Goal: Book appointment/travel/reservation

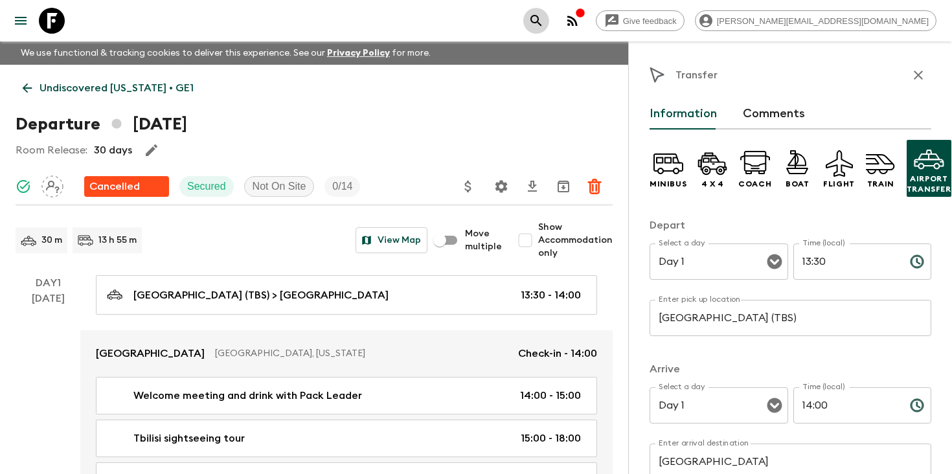
click at [544, 16] on icon "search adventures" at bounding box center [536, 21] width 16 height 16
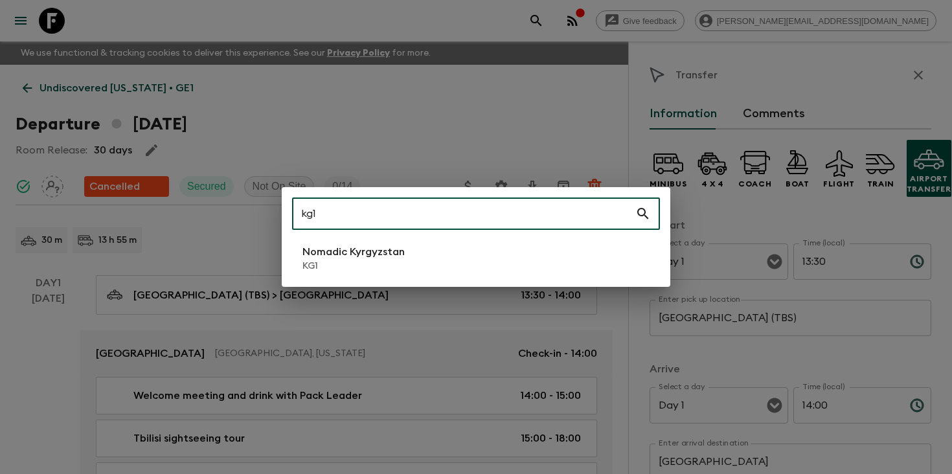
type input "kg1"
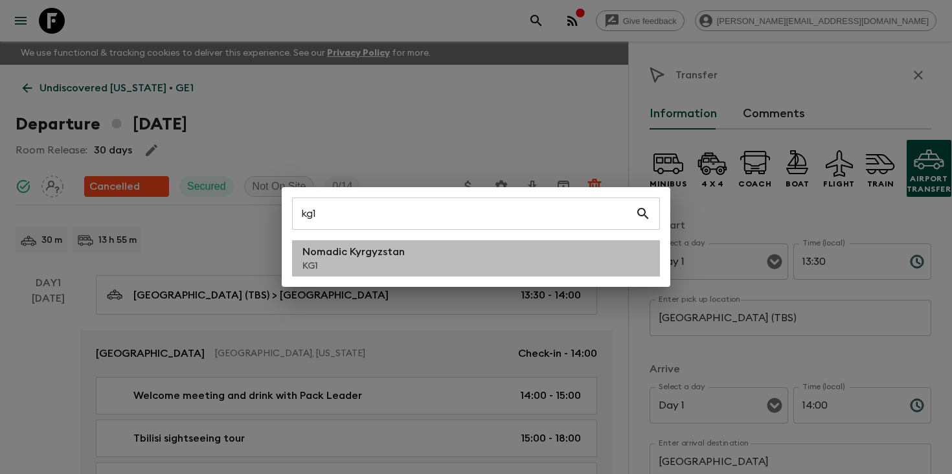
click at [425, 257] on li "Nomadic Kyrgyzstan KG1" at bounding box center [476, 258] width 368 height 36
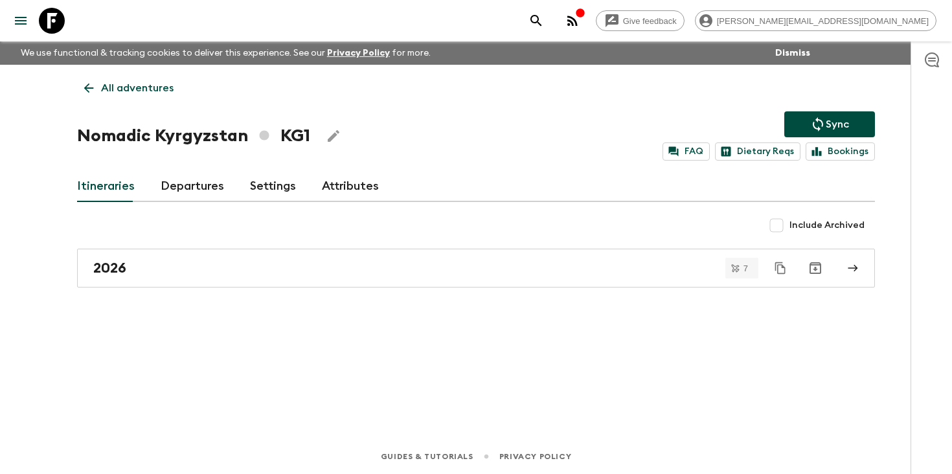
click at [199, 186] on link "Departures" at bounding box center [192, 186] width 63 height 31
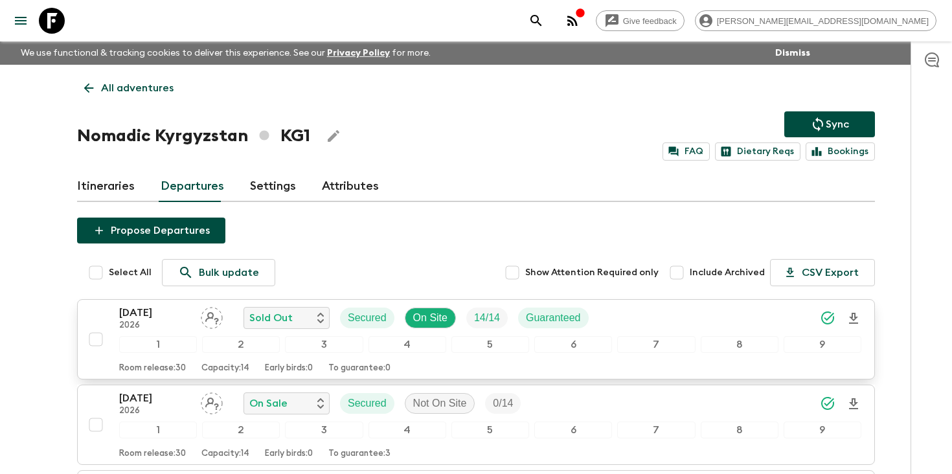
click at [131, 319] on p "[DATE]" at bounding box center [154, 313] width 71 height 16
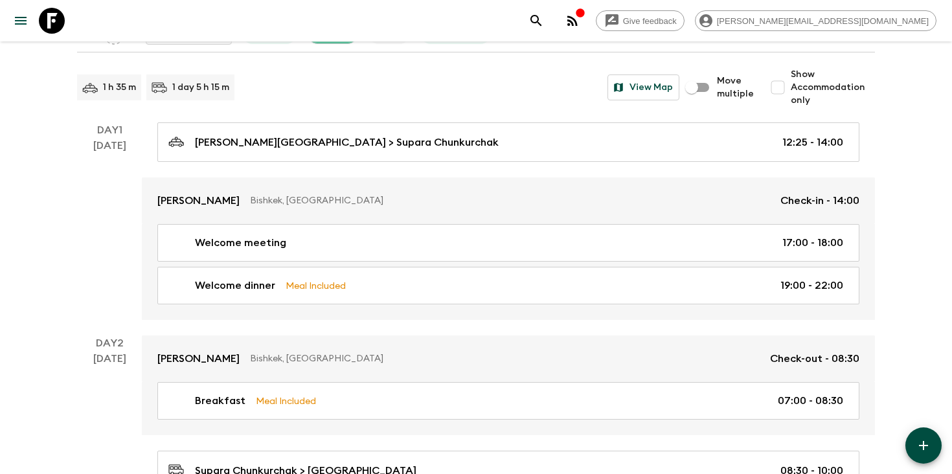
scroll to position [161, 0]
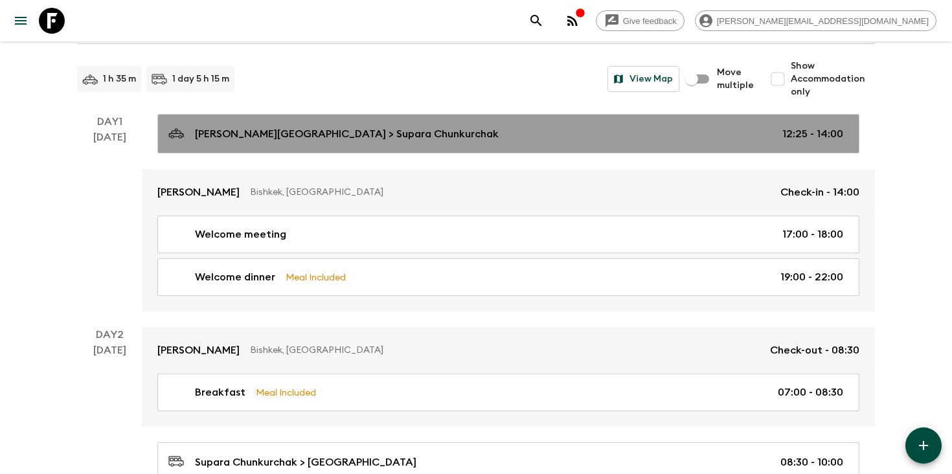
click at [495, 128] on div "[PERSON_NAME][GEOGRAPHIC_DATA] > [PERSON_NAME] 12:25 - 14:00" at bounding box center [505, 133] width 675 height 17
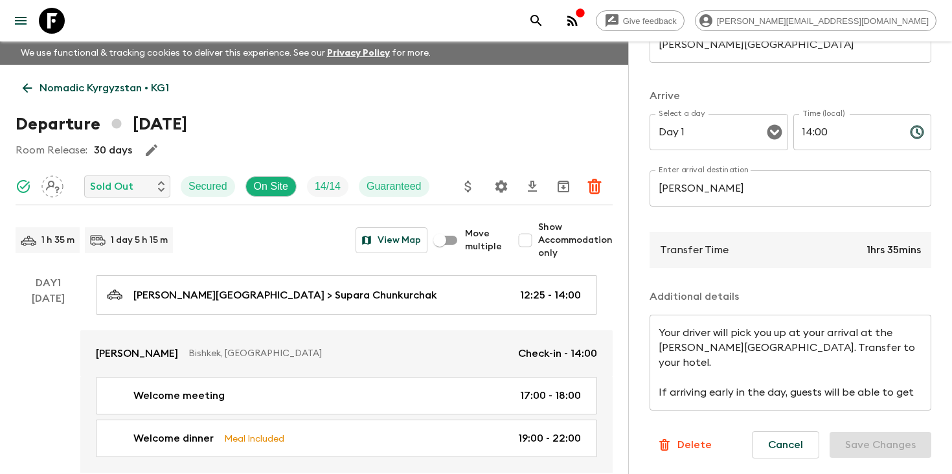
click at [544, 14] on icon "search adventures" at bounding box center [536, 21] width 16 height 16
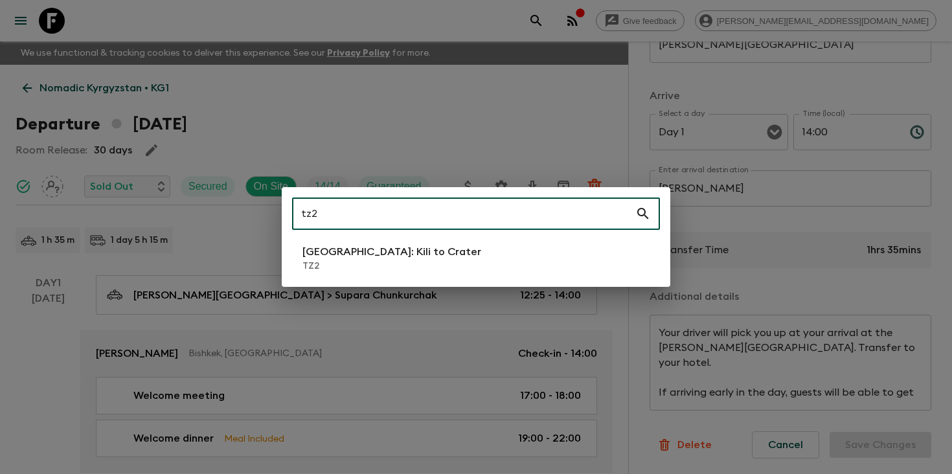
type input "tz2"
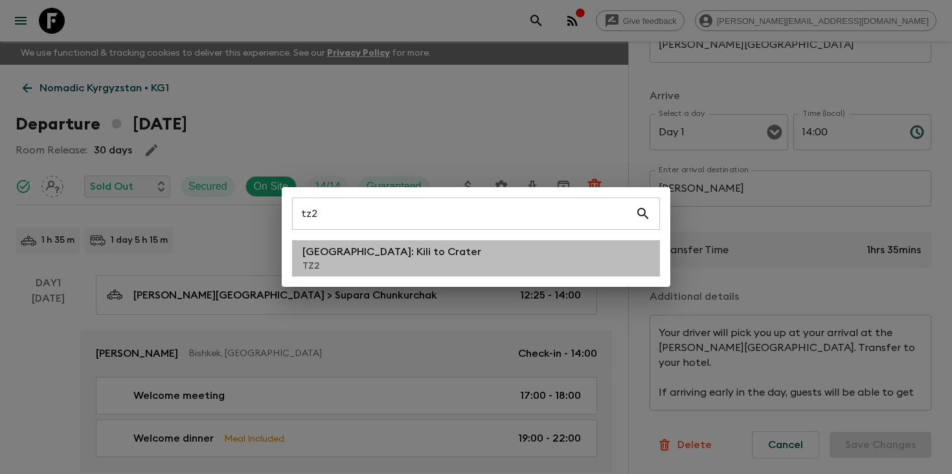
click at [381, 256] on p "[GEOGRAPHIC_DATA]: Kili to Crater" at bounding box center [391, 252] width 179 height 16
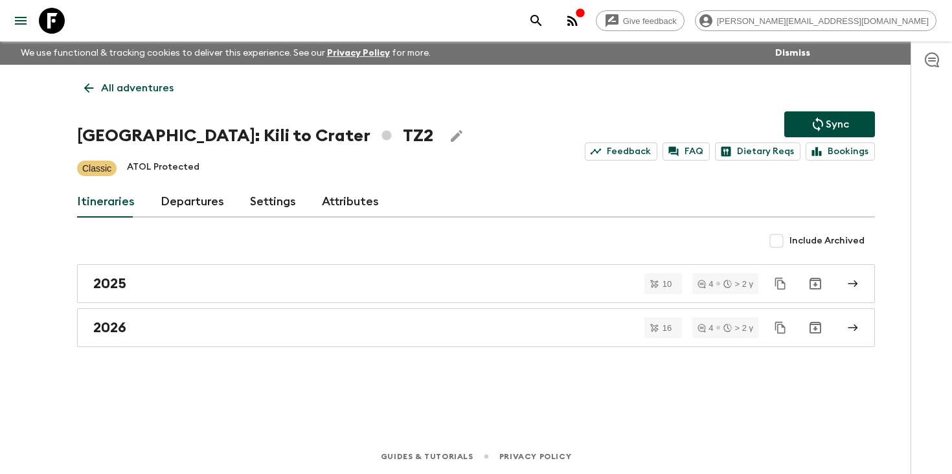
click at [194, 198] on link "Departures" at bounding box center [192, 202] width 63 height 31
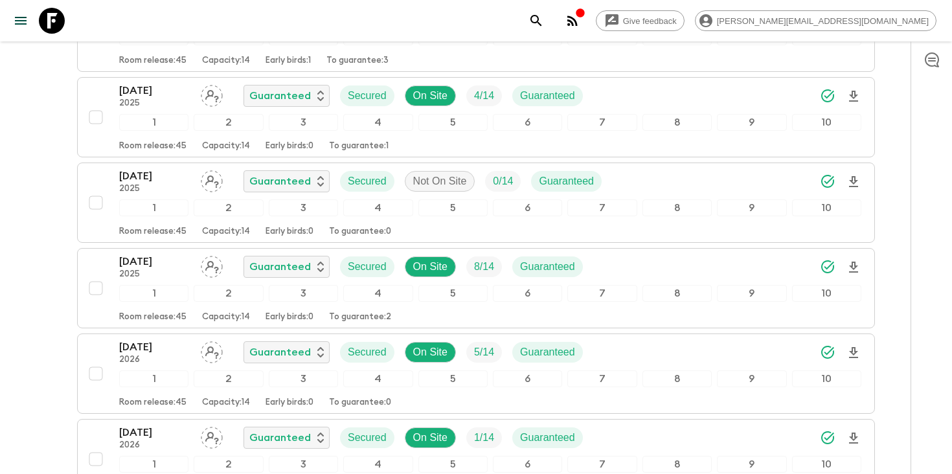
scroll to position [837, 0]
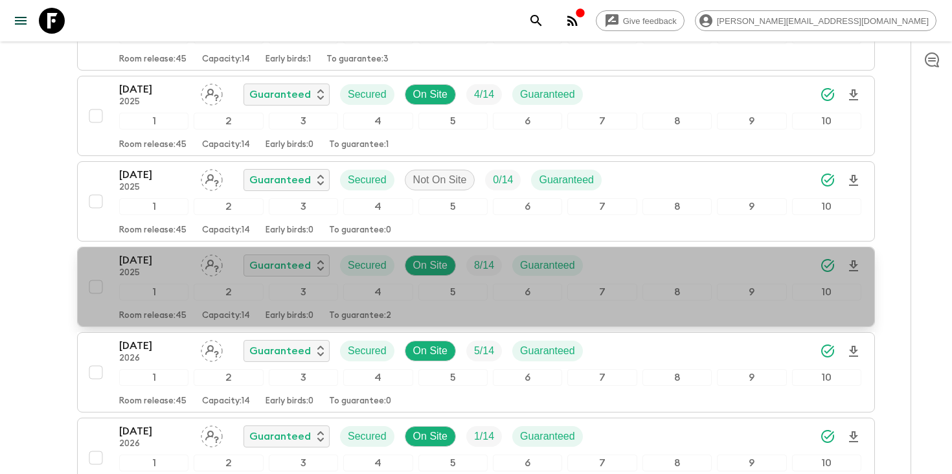
click at [656, 260] on div "[DATE] 2025 Guaranteed Secured On Site 8 / 14 Guaranteed" at bounding box center [490, 266] width 742 height 26
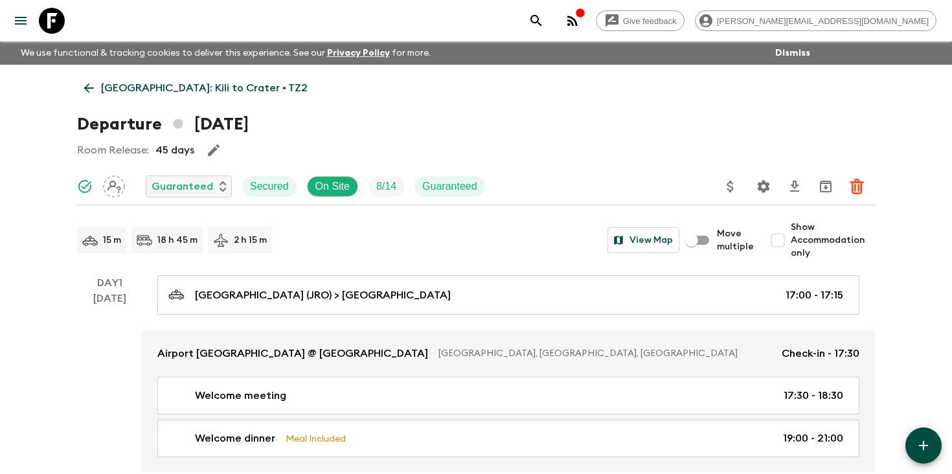
click at [541, 23] on icon "search adventures" at bounding box center [535, 20] width 11 height 11
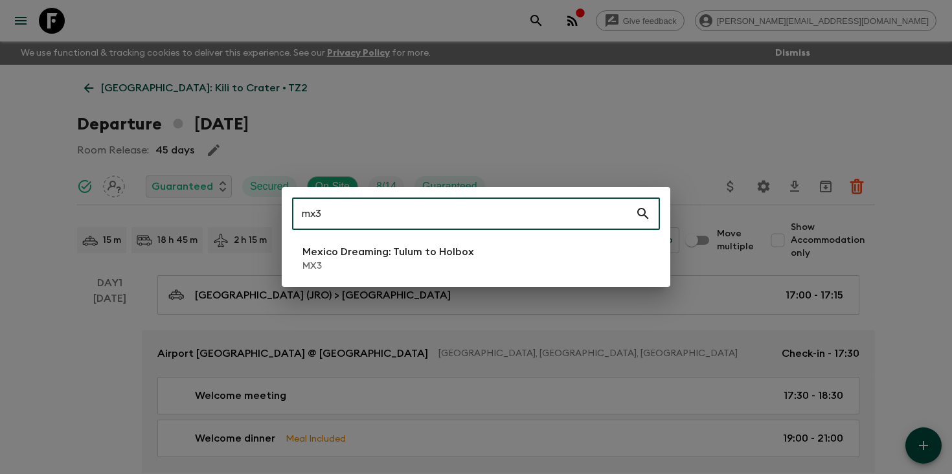
type input "mx3"
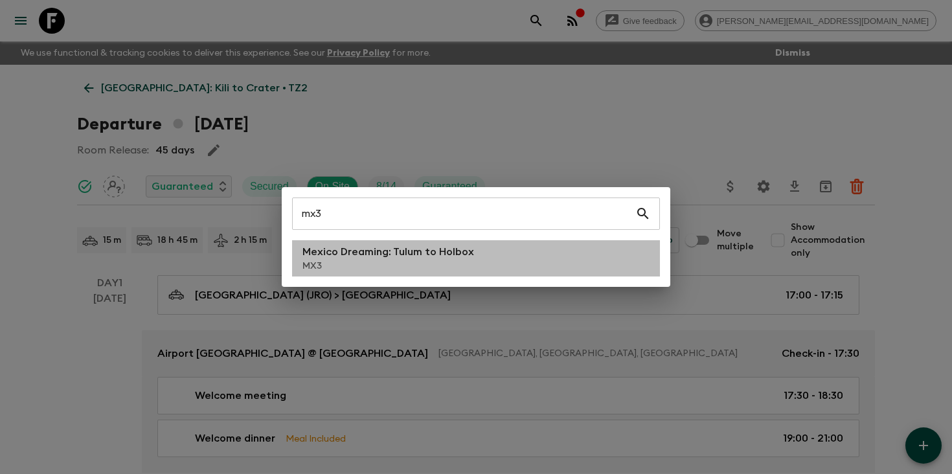
click at [481, 263] on li "Mexico Dreaming: Tulum to Holbox MX3" at bounding box center [476, 258] width 368 height 36
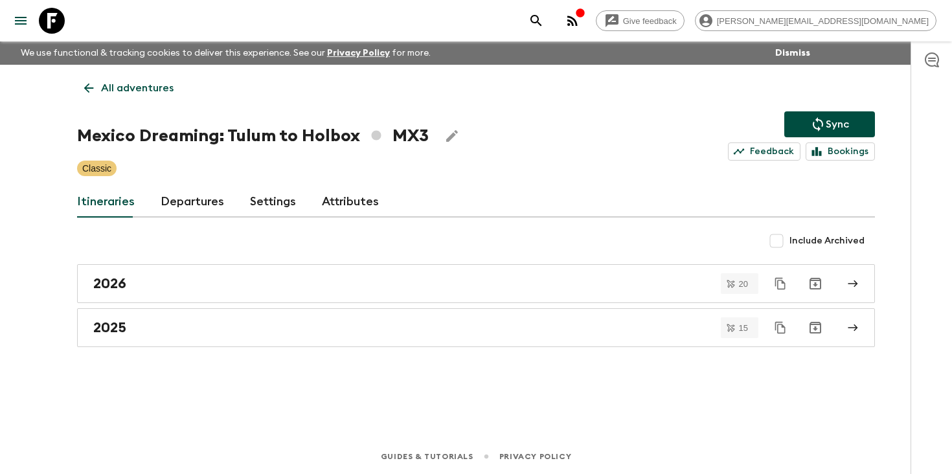
click at [195, 202] on link "Departures" at bounding box center [192, 202] width 63 height 31
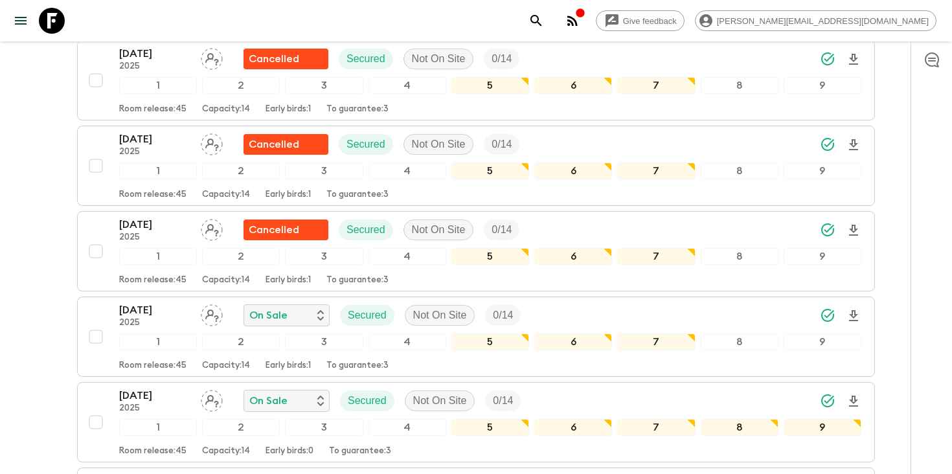
scroll to position [502, 0]
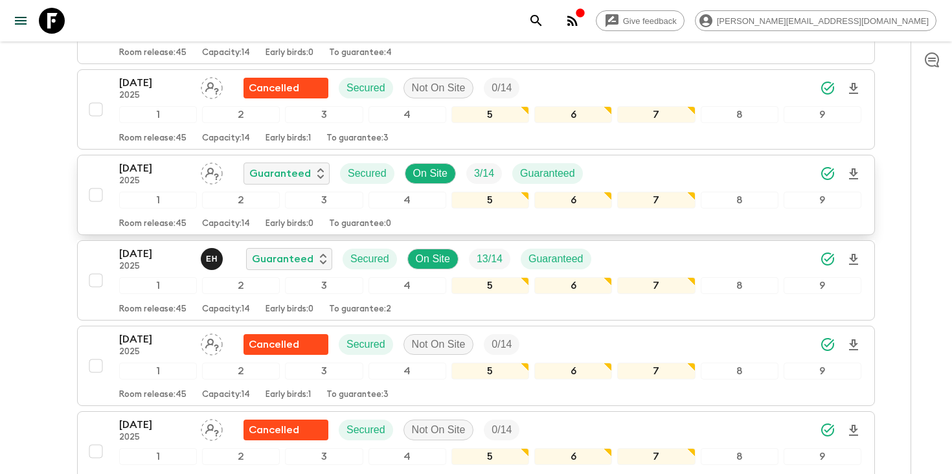
click at [174, 171] on p "[DATE]" at bounding box center [154, 169] width 71 height 16
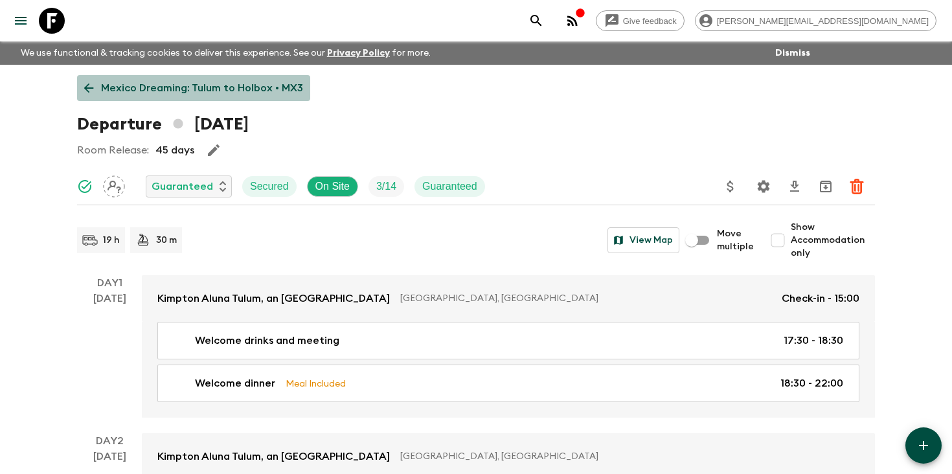
click at [188, 86] on p "Mexico Dreaming: Tulum to Holbox • MX3" at bounding box center [202, 88] width 202 height 16
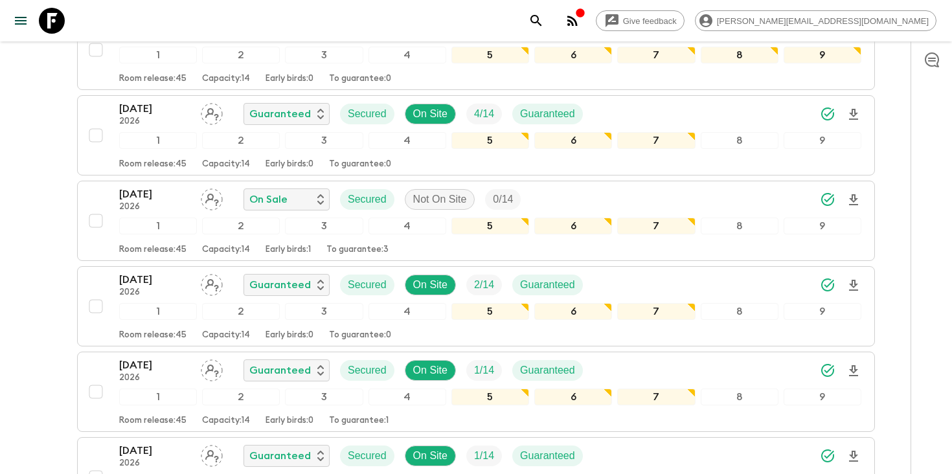
scroll to position [1377, 0]
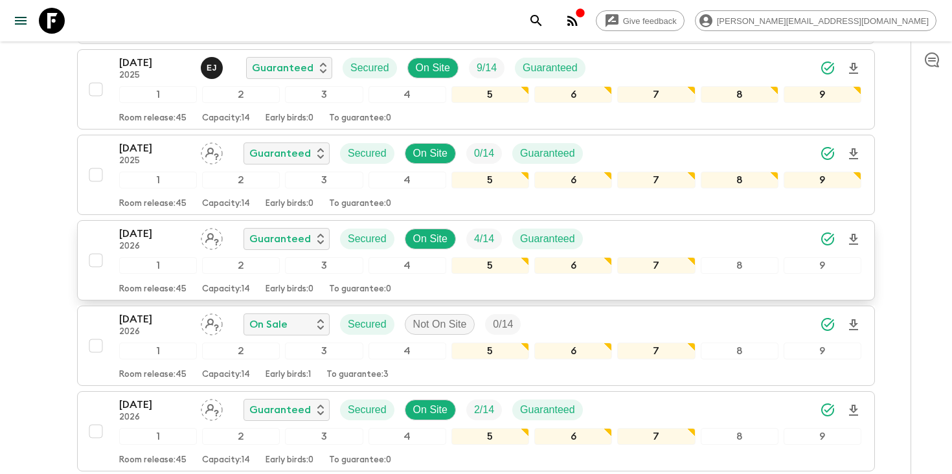
click at [150, 240] on p "[DATE]" at bounding box center [154, 234] width 71 height 16
